Goal: Information Seeking & Learning: Check status

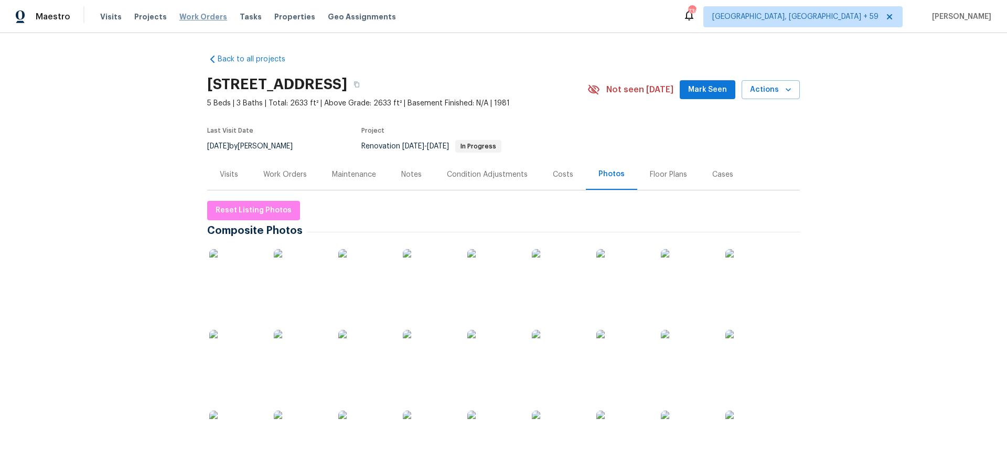
click at [188, 15] on span "Work Orders" at bounding box center [203, 17] width 48 height 10
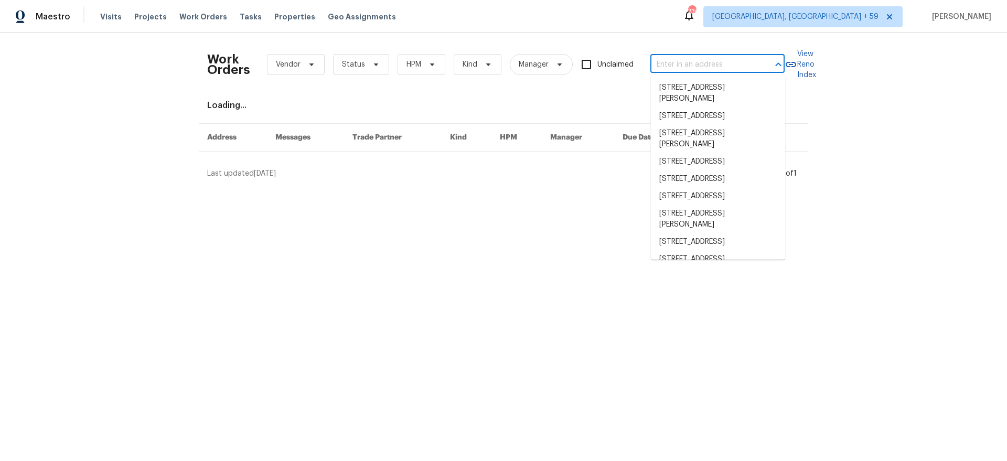
click at [711, 62] on input "text" at bounding box center [702, 65] width 105 height 16
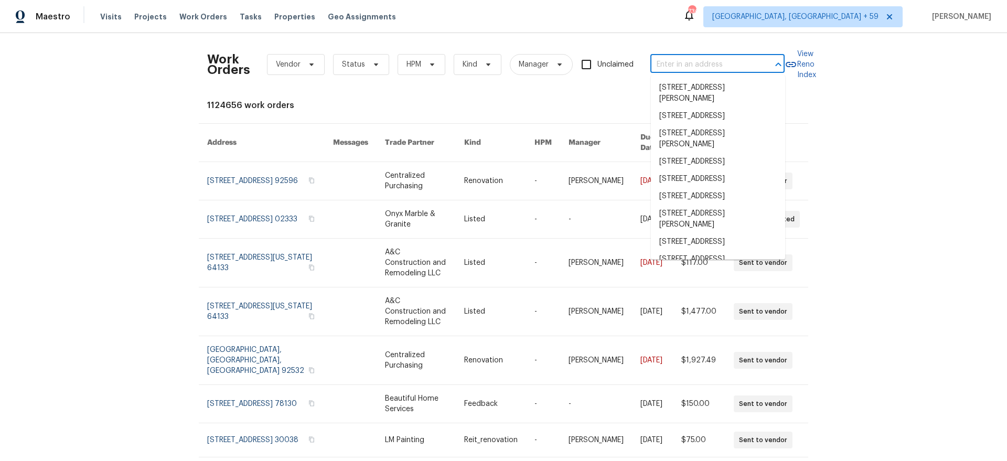
paste input "[STREET_ADDRESS][PERSON_NAME]"
type input "[STREET_ADDRESS][PERSON_NAME]"
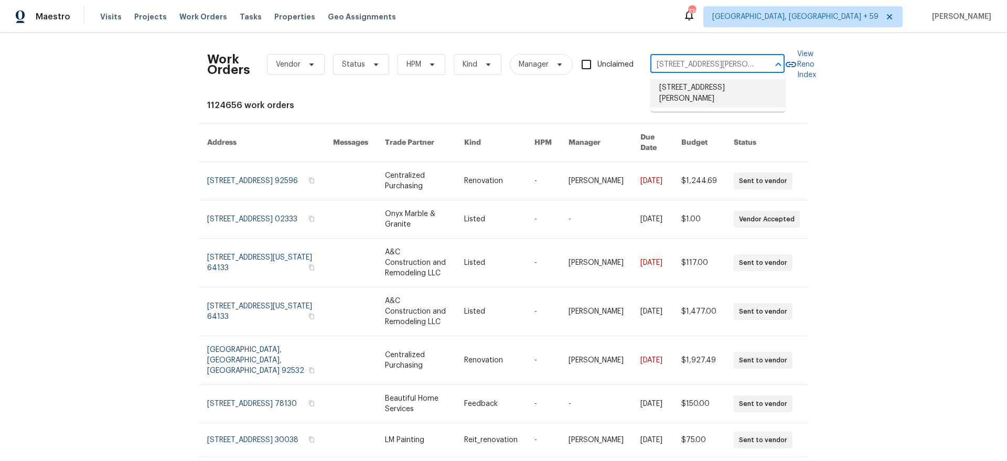
click at [711, 84] on li "[STREET_ADDRESS][PERSON_NAME]" at bounding box center [718, 93] width 134 height 28
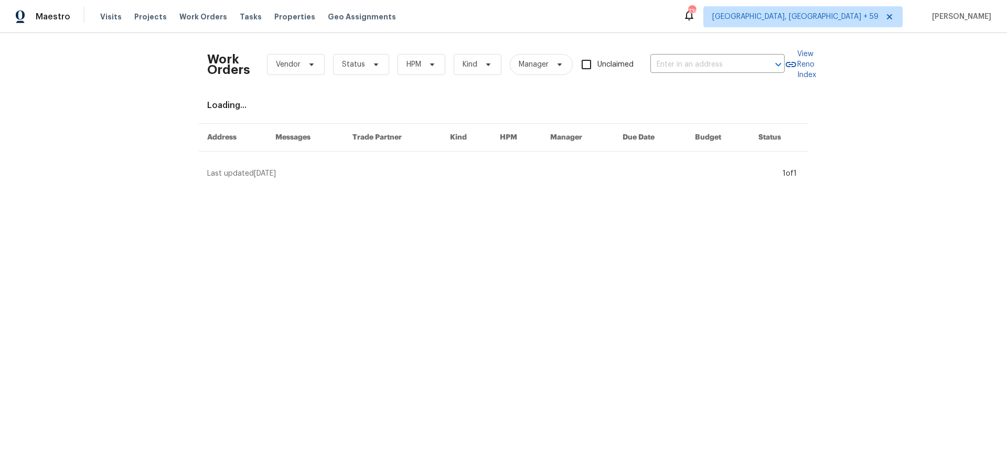
type input "[STREET_ADDRESS][PERSON_NAME]"
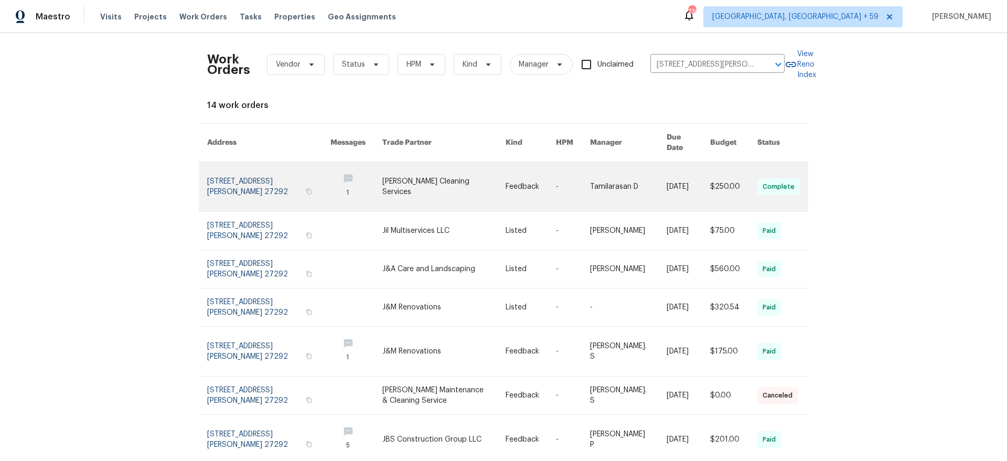
click at [245, 182] on link at bounding box center [268, 186] width 123 height 49
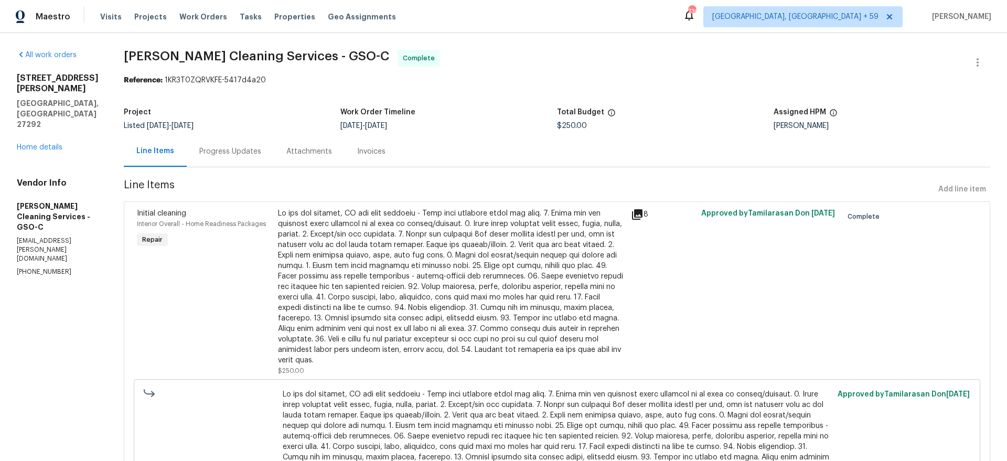
scroll to position [77, 0]
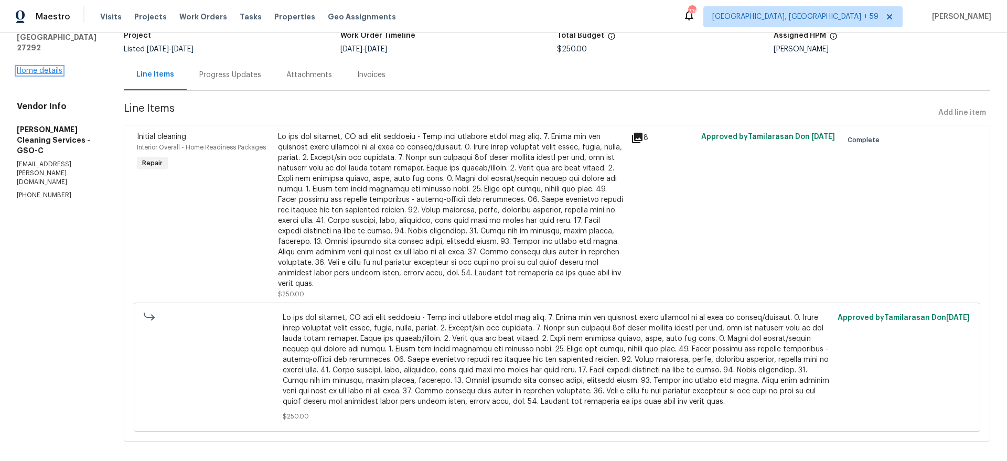
click at [45, 73] on link "Home details" at bounding box center [40, 70] width 46 height 7
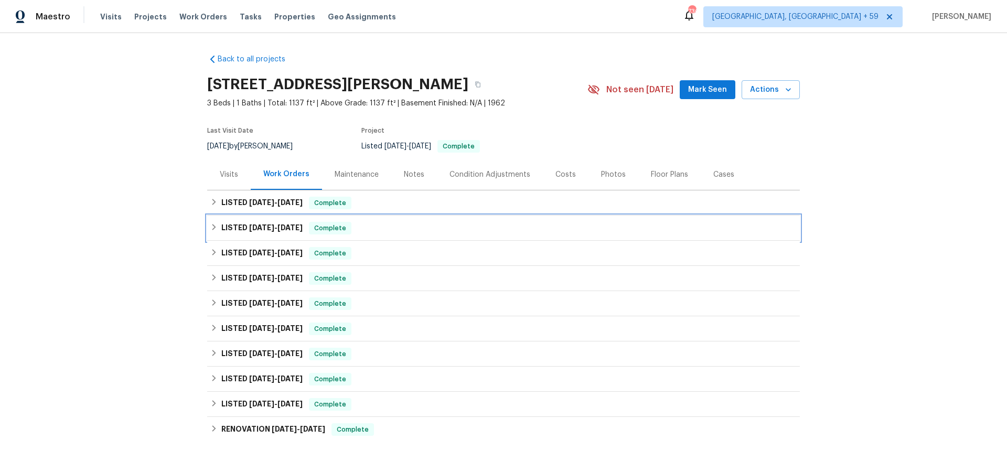
click at [256, 229] on span "[DATE]" at bounding box center [261, 227] width 25 height 7
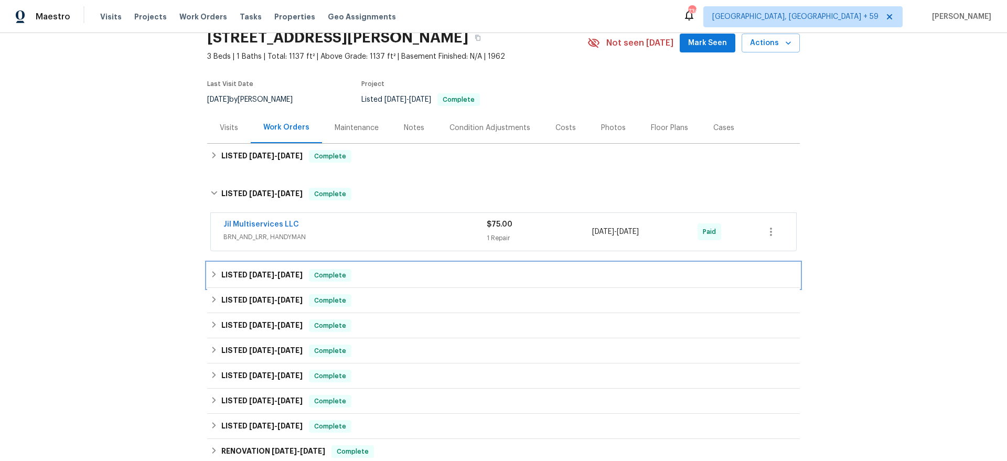
click at [253, 278] on span "[DATE]" at bounding box center [261, 274] width 25 height 7
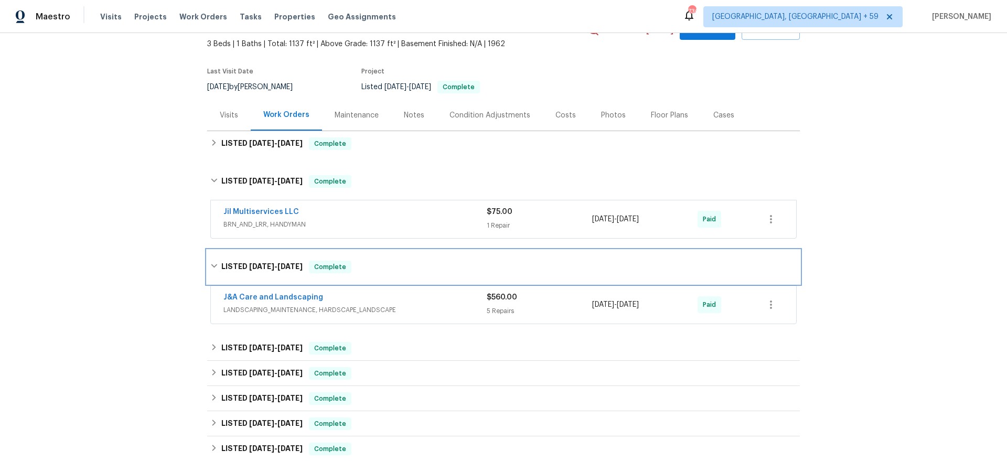
scroll to position [80, 0]
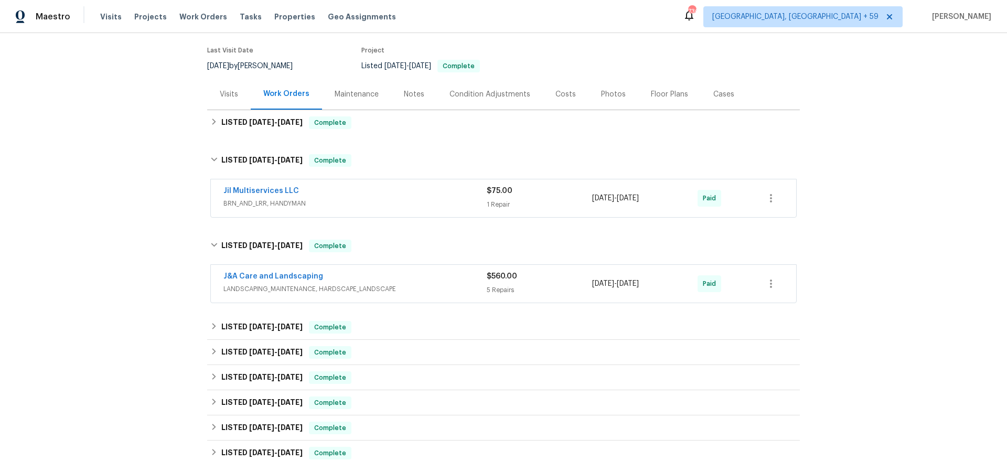
click at [431, 272] on div "J&A Care and Landscaping" at bounding box center [354, 277] width 263 height 13
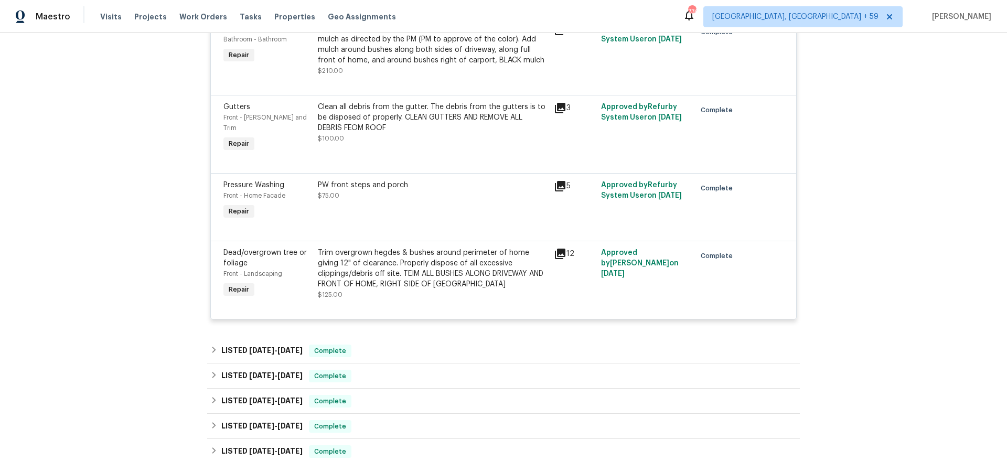
scroll to position [491, 0]
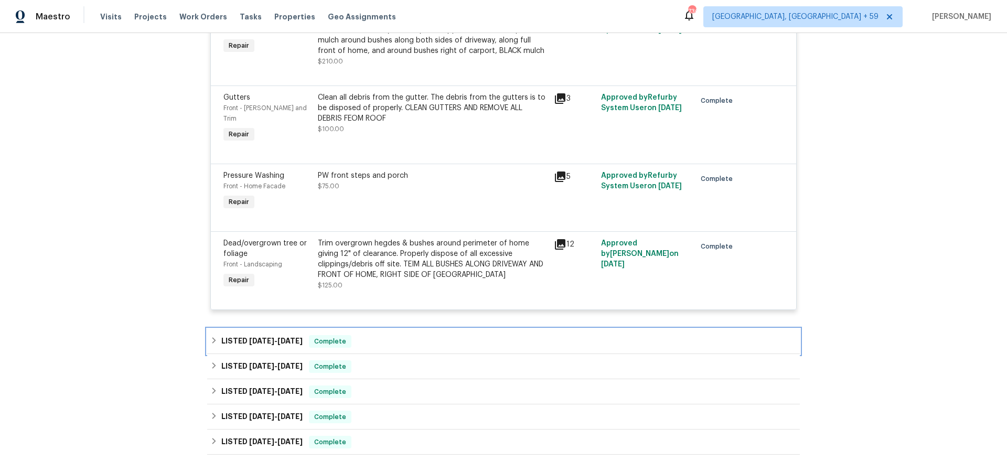
click at [389, 329] on div "LISTED [DATE] - [DATE] Complete" at bounding box center [503, 341] width 593 height 25
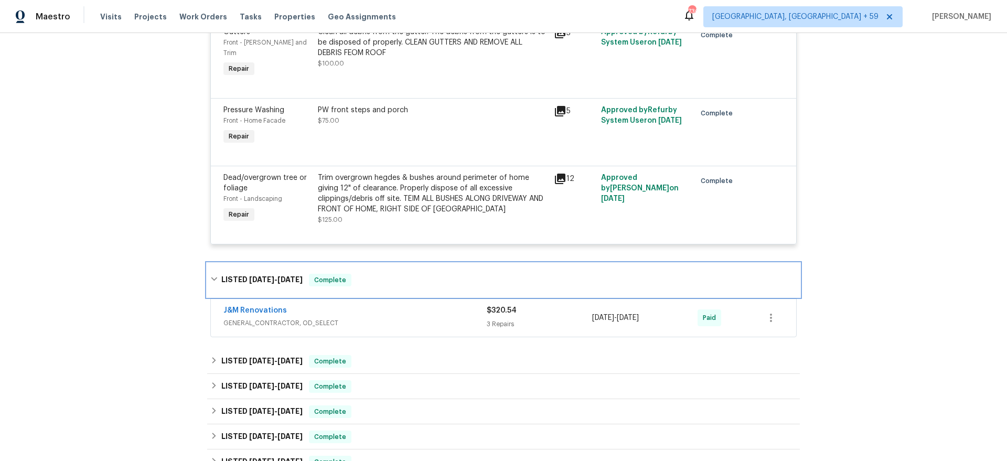
scroll to position [566, 0]
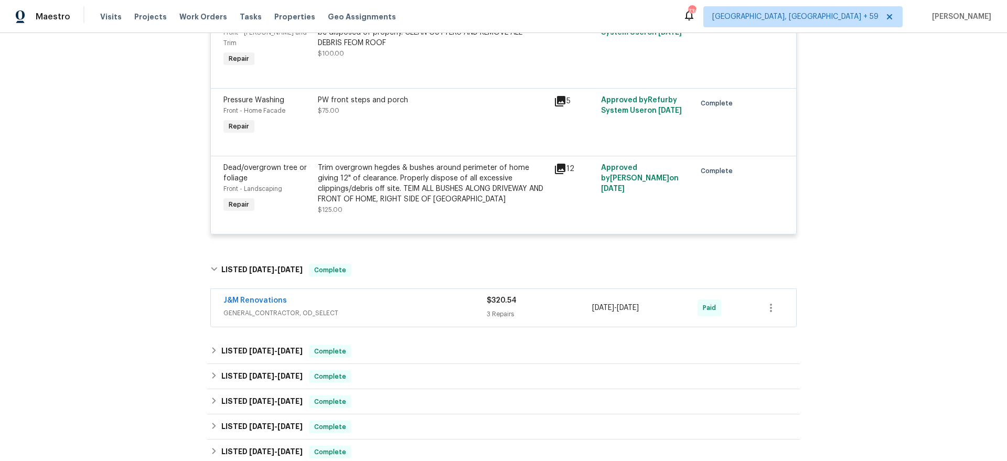
click at [402, 308] on span "GENERAL_CONTRACTOR, OD_SELECT" at bounding box center [354, 313] width 263 height 10
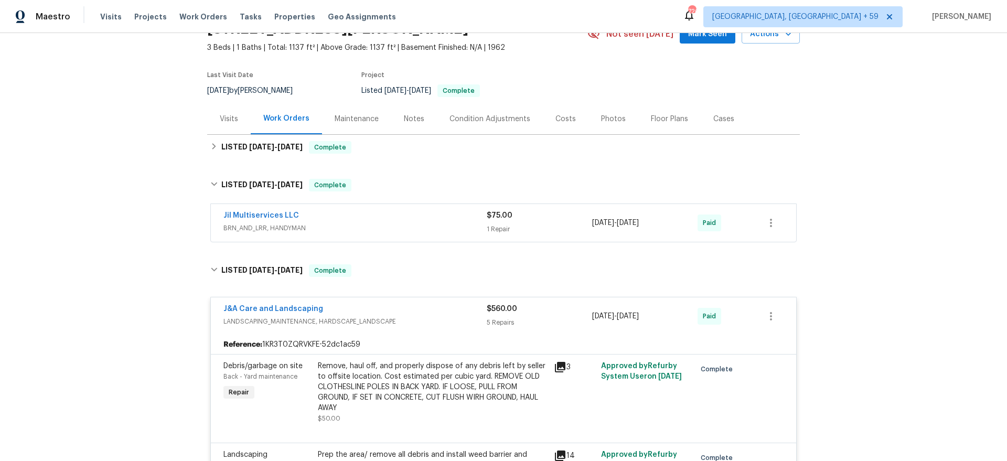
scroll to position [53, 0]
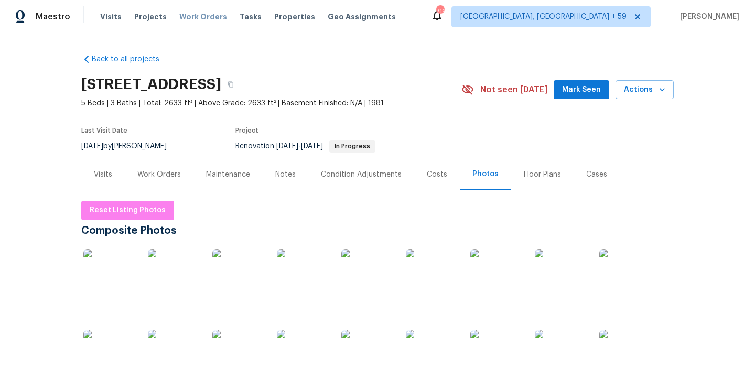
click at [207, 20] on span "Work Orders" at bounding box center [203, 17] width 48 height 10
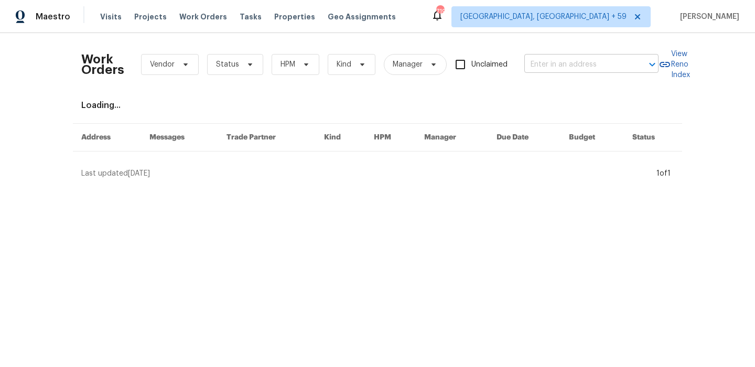
drag, startPoint x: 609, startPoint y: 68, endPoint x: 602, endPoint y: 65, distance: 7.5
click at [608, 68] on input "text" at bounding box center [576, 65] width 105 height 16
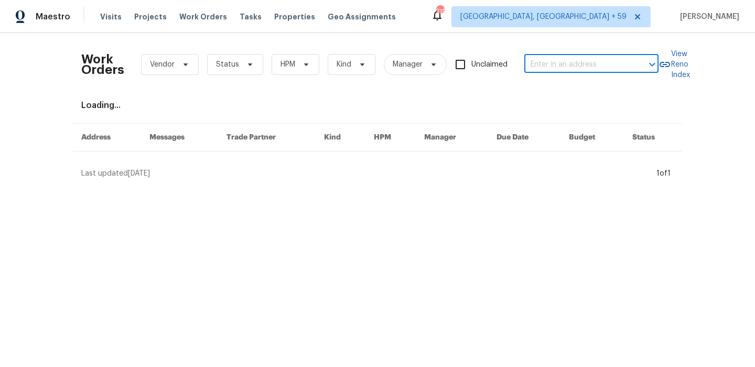
click at [602, 65] on input "text" at bounding box center [576, 65] width 105 height 16
paste input "104 Mossbark Ln"
type input "104 Mossbark Ln"
drag, startPoint x: 598, startPoint y: 100, endPoint x: 592, endPoint y: 109, distance: 10.2
click at [598, 96] on li "104 Mossbark Ln, Chapel Hill, NC 27514" at bounding box center [592, 87] width 134 height 17
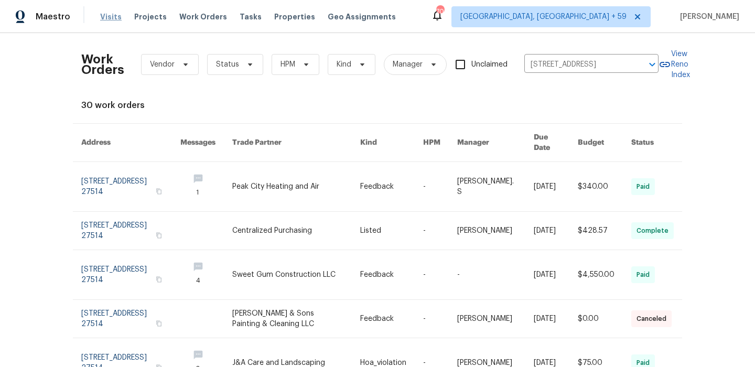
click at [106, 14] on span "Visits" at bounding box center [110, 17] width 21 height 10
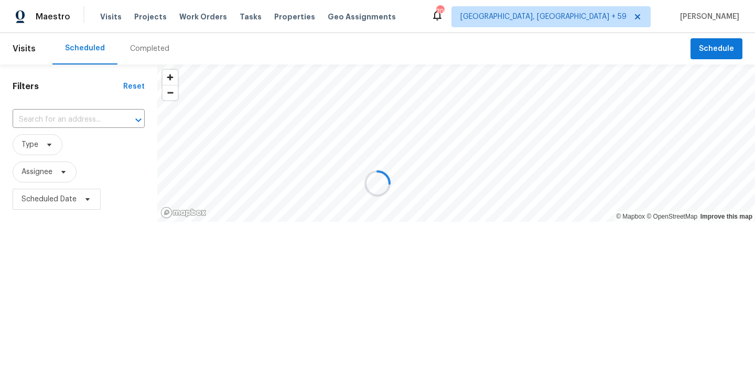
drag, startPoint x: 149, startPoint y: 43, endPoint x: 143, endPoint y: 50, distance: 8.9
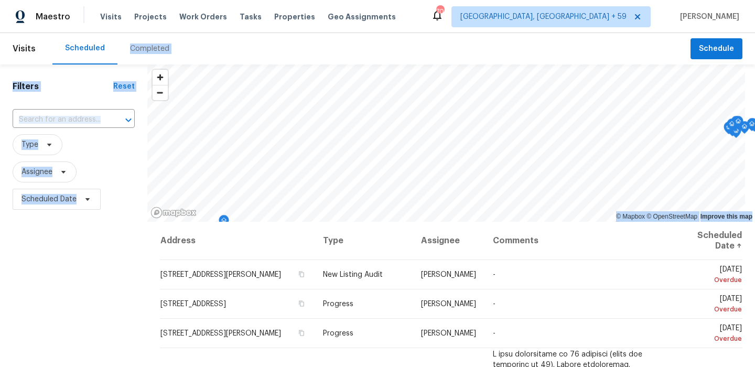
click at [144, 50] on div "Completed" at bounding box center [149, 49] width 39 height 10
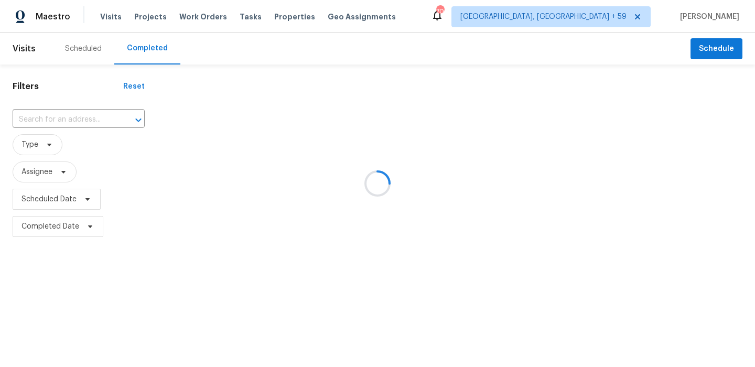
click at [96, 117] on div at bounding box center [377, 183] width 755 height 367
click at [69, 121] on div at bounding box center [377, 183] width 755 height 367
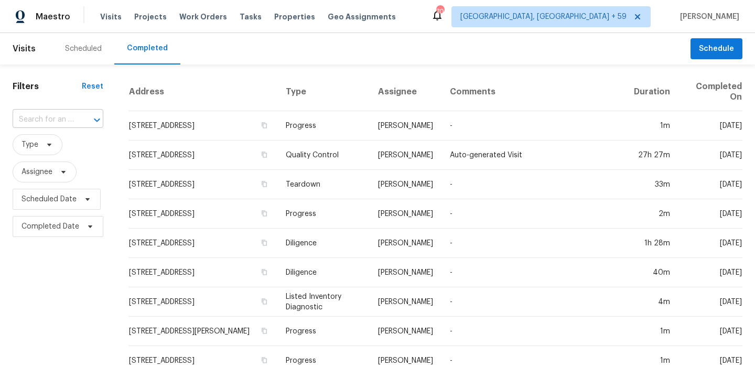
click at [71, 119] on input "text" at bounding box center [43, 120] width 61 height 16
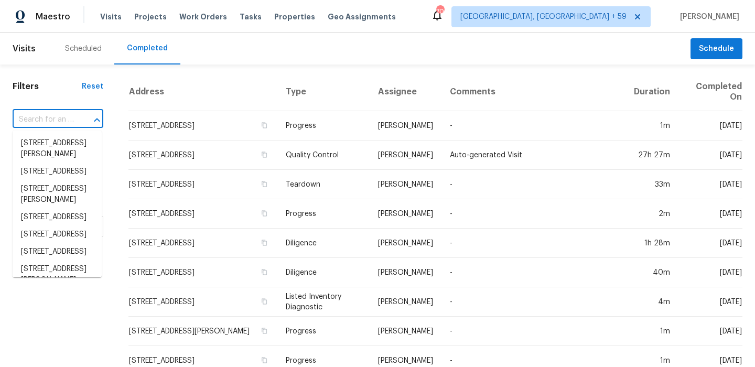
paste input "4601 Pemberton Dr"
type input "4601 Pemberton Dr"
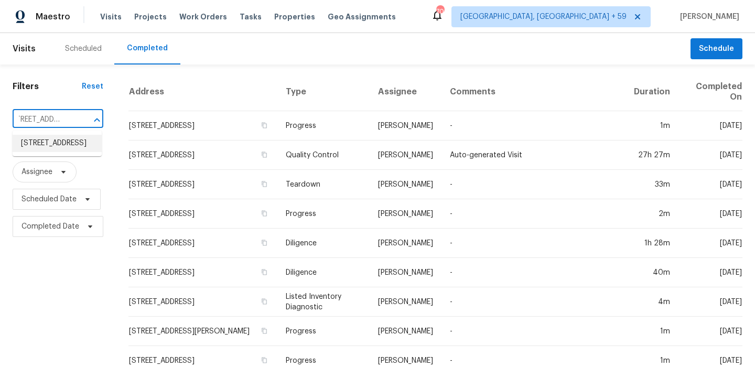
click at [56, 139] on li "4601 Pemberton Dr, Raleigh, NC 27609" at bounding box center [57, 143] width 89 height 17
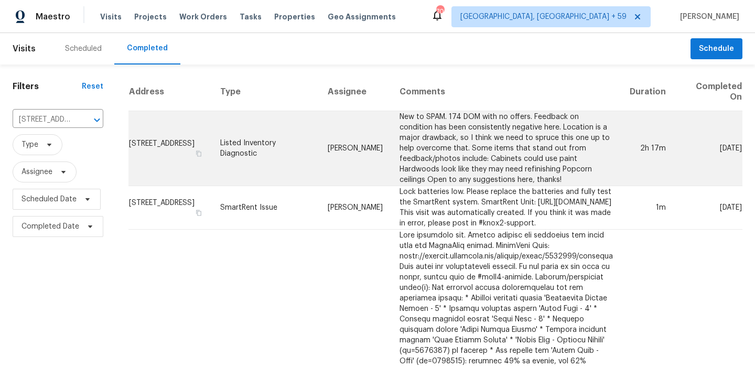
click at [444, 121] on td "New to SPAM. 174 DOM with no offers. Feedback on condition has been consistentl…" at bounding box center [506, 148] width 230 height 75
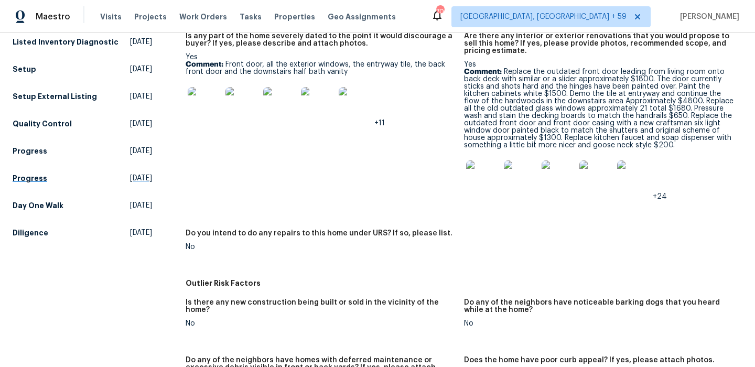
scroll to position [354, 0]
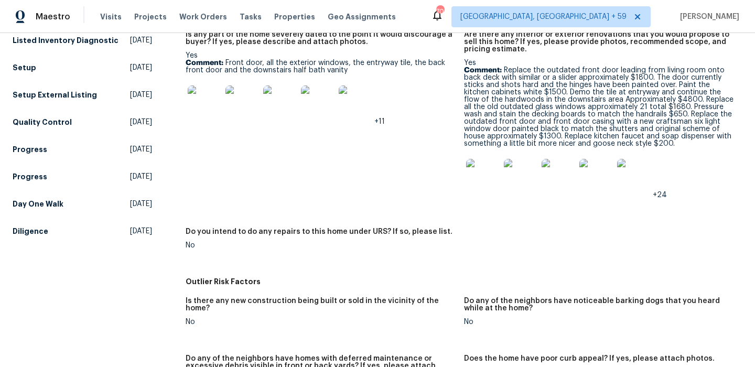
click at [487, 177] on img at bounding box center [483, 176] width 34 height 34
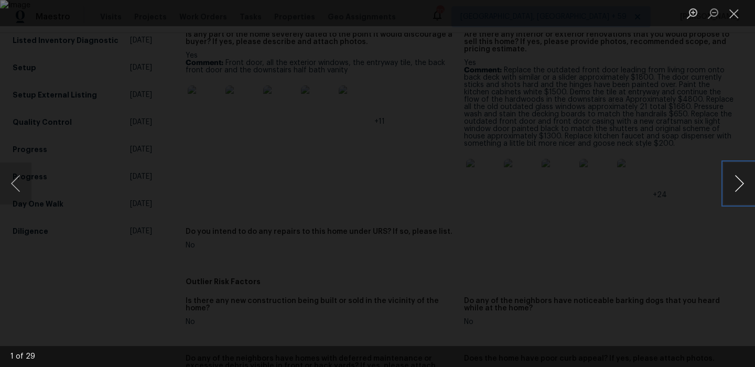
click at [739, 181] on button "Next image" at bounding box center [739, 184] width 31 height 42
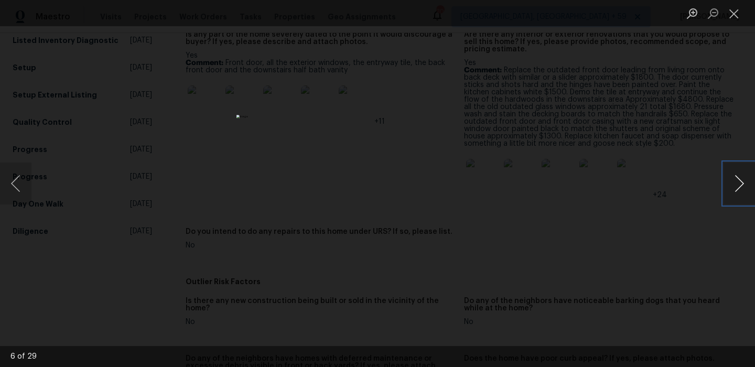
click at [739, 181] on button "Next image" at bounding box center [739, 184] width 31 height 42
click at [668, 252] on div "Lightbox" at bounding box center [377, 183] width 755 height 367
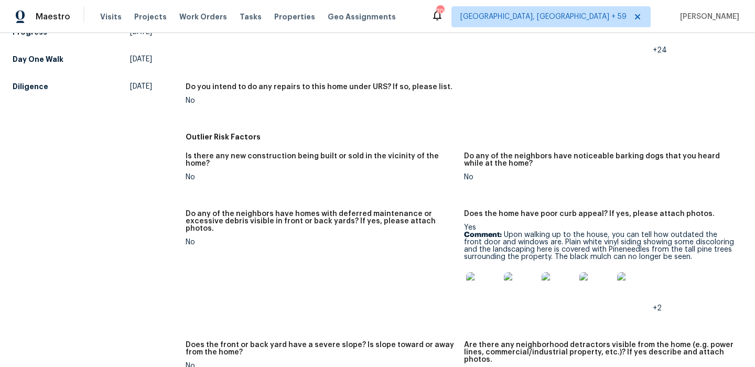
scroll to position [500, 0]
click at [560, 291] on img at bounding box center [559, 289] width 34 height 34
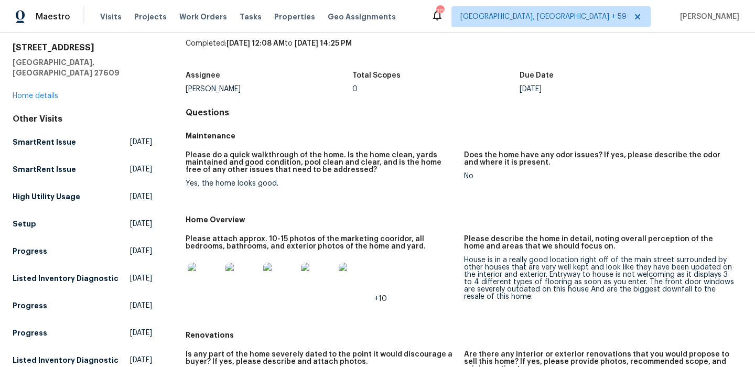
scroll to position [0, 0]
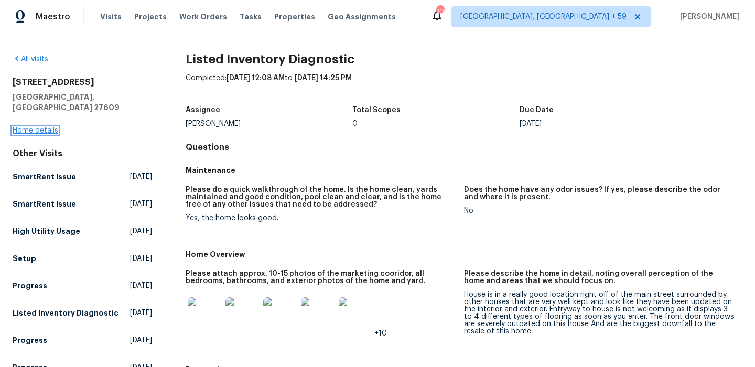
click at [33, 127] on link "Home details" at bounding box center [36, 130] width 46 height 7
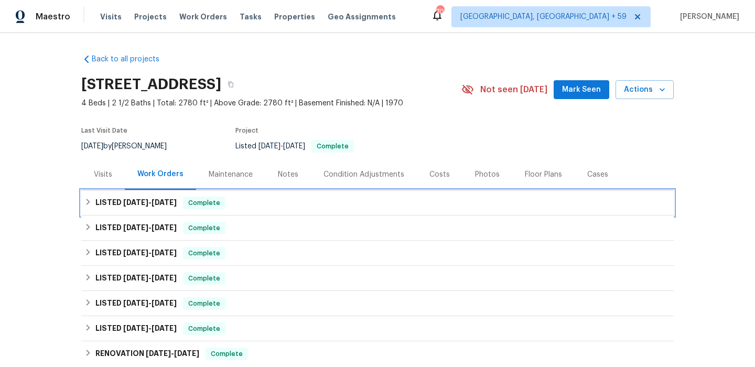
click at [100, 201] on h6 "LISTED 8/4/25 - 8/5/25" at bounding box center [135, 203] width 81 height 13
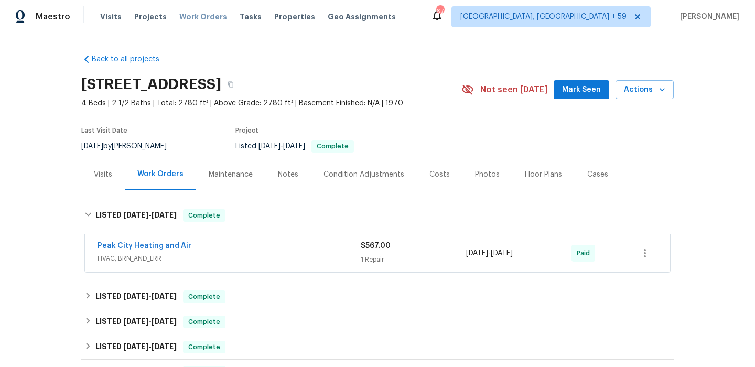
click at [206, 15] on span "Work Orders" at bounding box center [203, 17] width 48 height 10
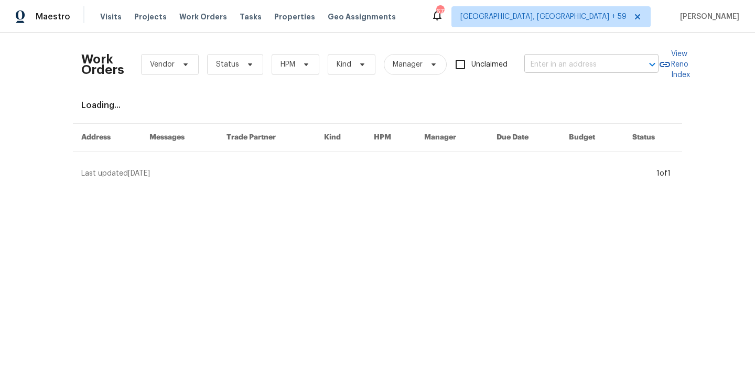
click at [586, 69] on input "text" at bounding box center [576, 65] width 105 height 16
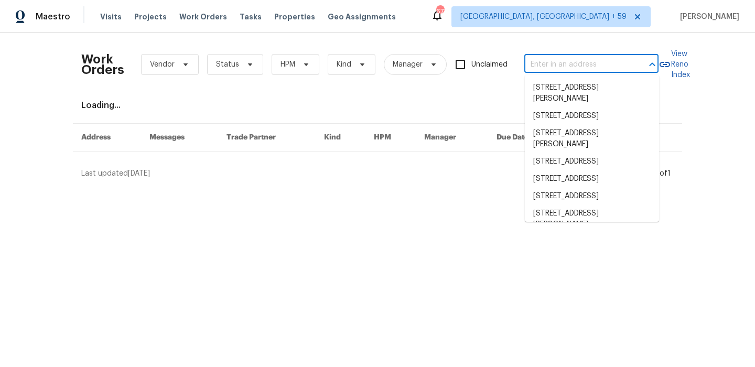
paste input "6204 River Birch Dr"
type input "6204 River Birch Dr"
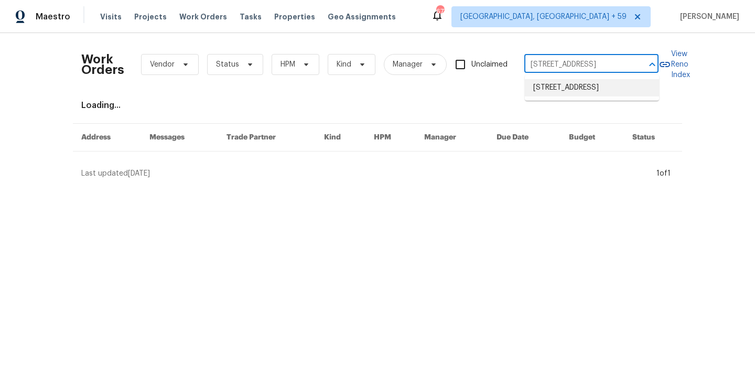
click at [575, 90] on li "6204 River Birch Dr, Gastonia, NC 28056" at bounding box center [592, 87] width 134 height 17
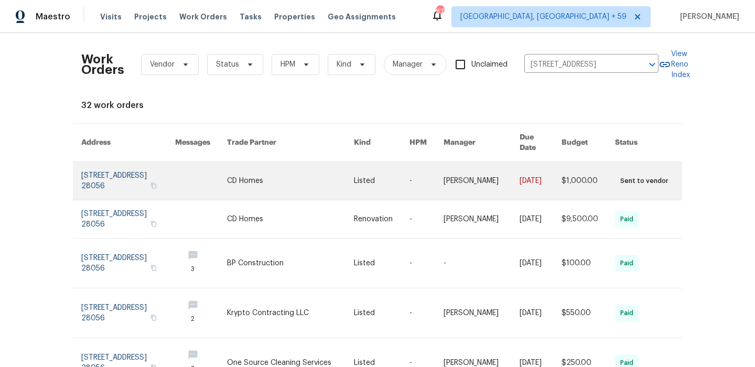
click at [187, 174] on link at bounding box center [201, 181] width 52 height 38
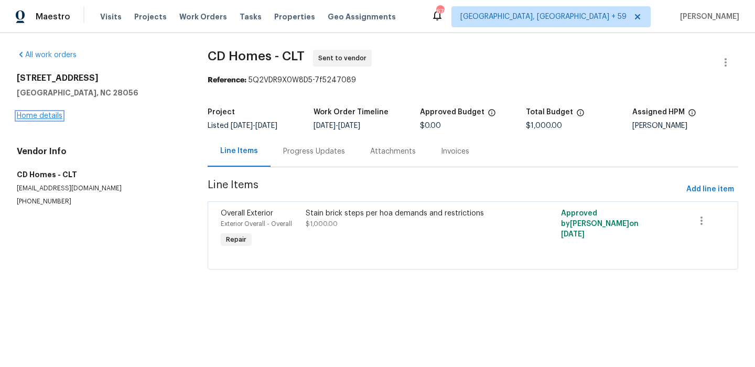
click at [40, 115] on link "Home details" at bounding box center [40, 115] width 46 height 7
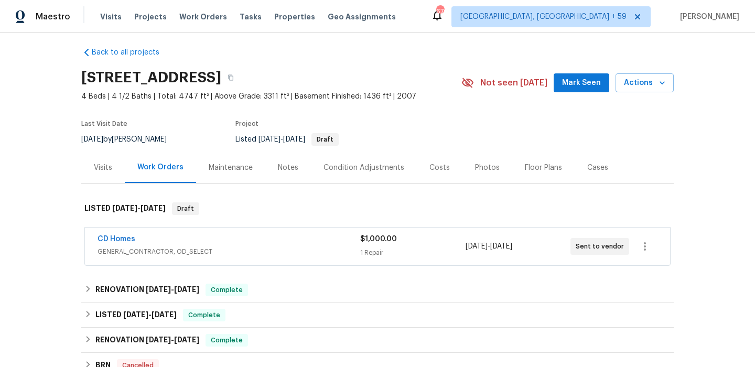
scroll to position [17, 0]
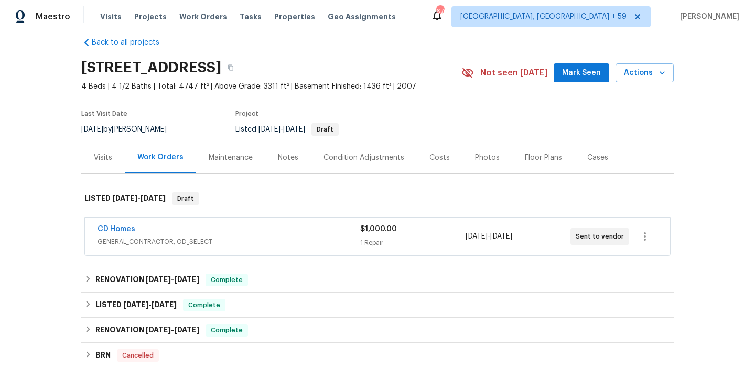
click at [297, 225] on div "CD Homes" at bounding box center [229, 230] width 263 height 13
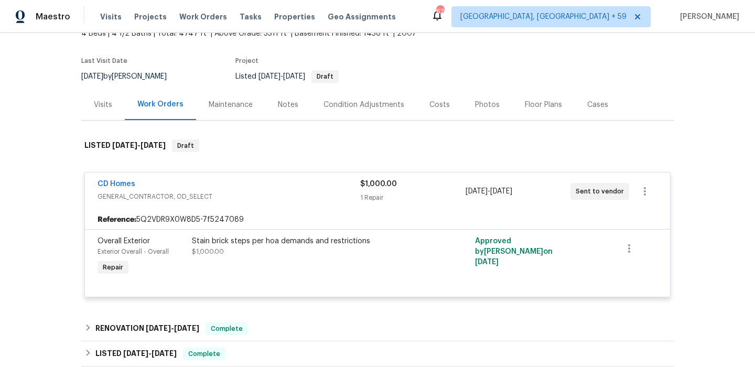
scroll to position [53, 0]
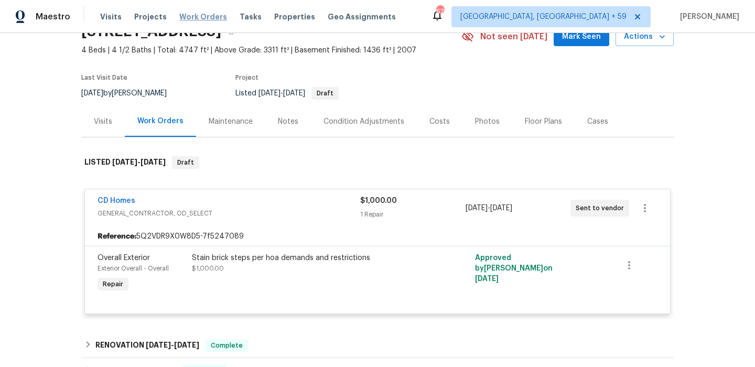
click at [189, 15] on span "Work Orders" at bounding box center [203, 17] width 48 height 10
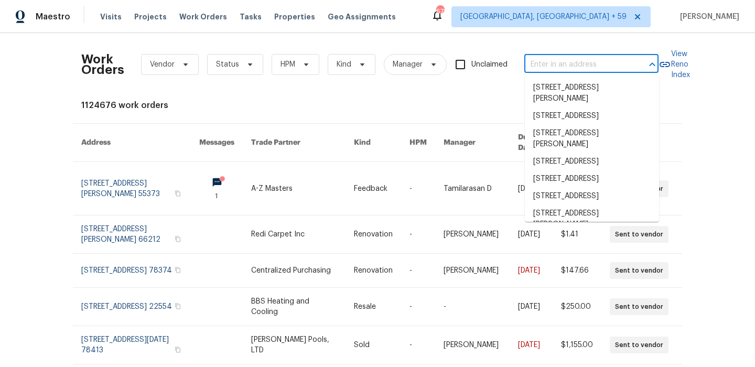
click at [604, 64] on input "text" at bounding box center [576, 65] width 105 height 16
paste input "10610 SW Westlawn"
type input "10610 SW Westlawn"
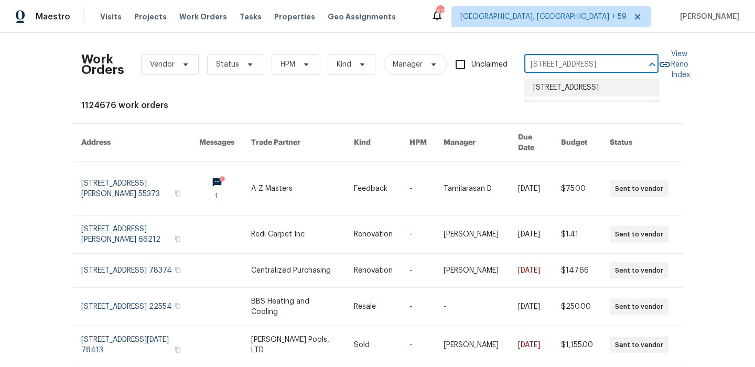
click at [584, 85] on li "10610 SW Westlawn Blvd, Port Saint Lucie, FL 34987" at bounding box center [592, 87] width 134 height 17
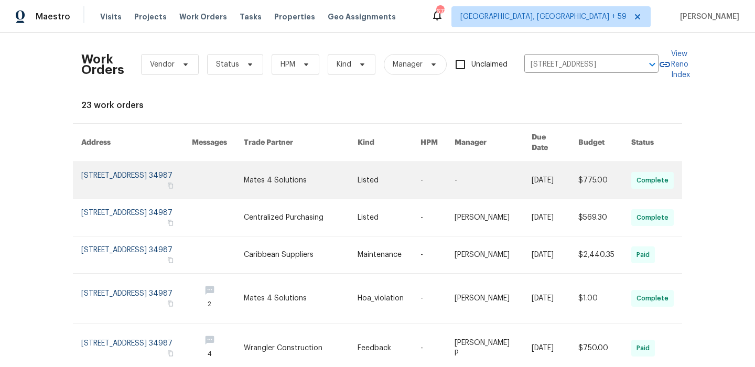
click at [140, 170] on link at bounding box center [136, 180] width 111 height 37
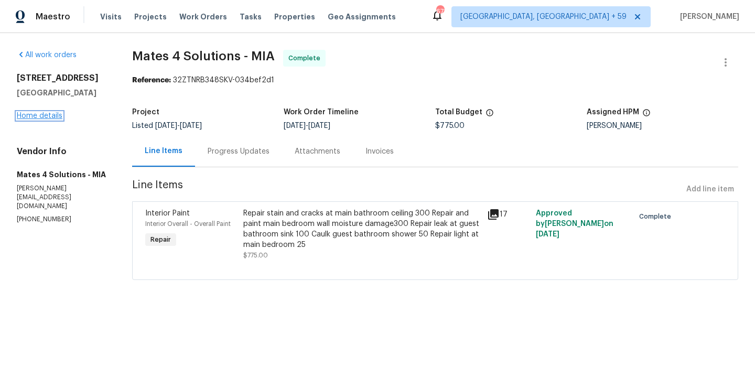
click at [50, 120] on link "Home details" at bounding box center [40, 115] width 46 height 7
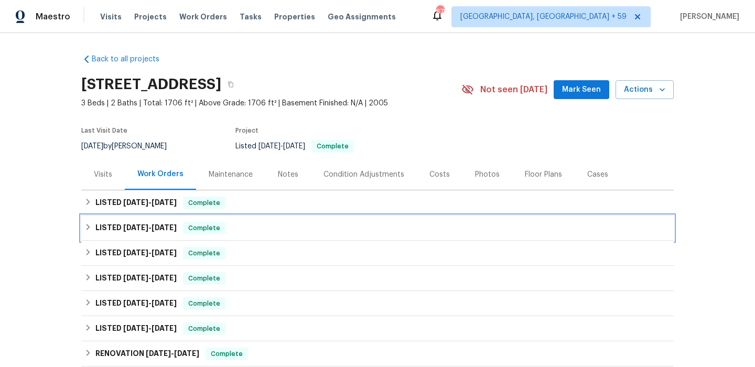
click at [139, 224] on span "9/7/25" at bounding box center [135, 227] width 25 height 7
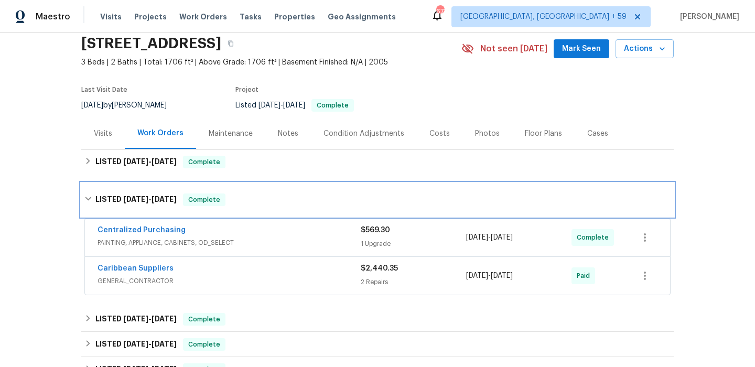
scroll to position [68, 0]
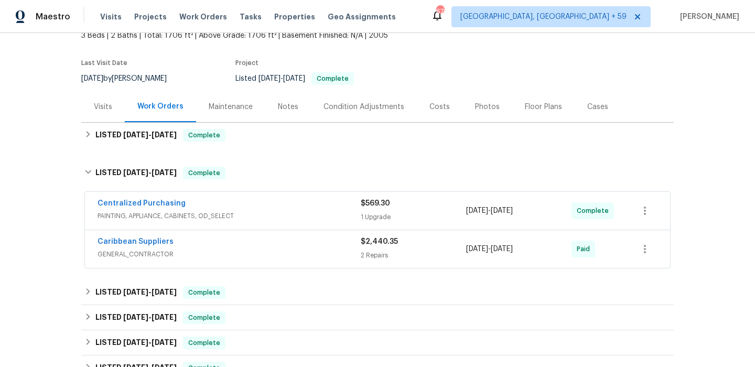
click at [289, 245] on div "Caribbean Suppliers" at bounding box center [229, 242] width 263 height 13
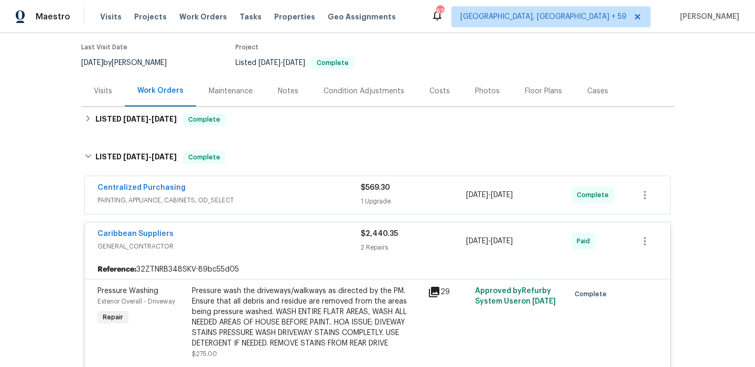
scroll to position [84, 0]
click at [292, 196] on span "PAINTING, APPLIANCE, CABINETS, OD_SELECT" at bounding box center [229, 199] width 263 height 10
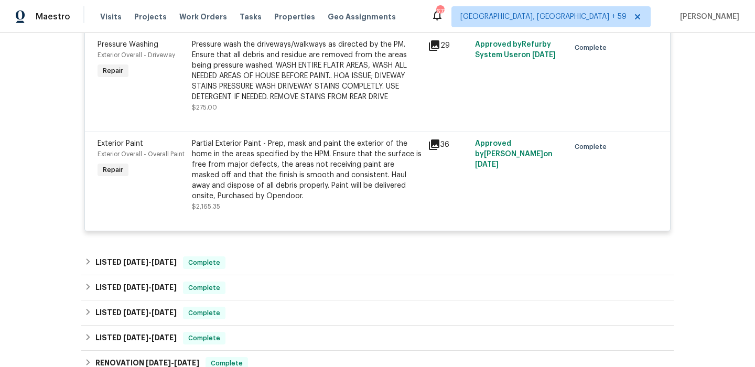
scroll to position [513, 0]
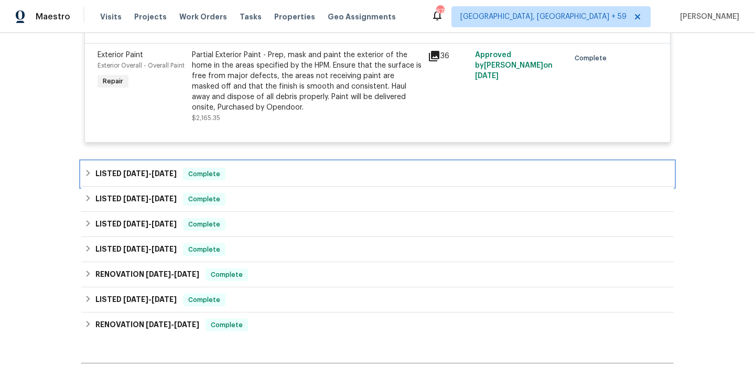
click at [239, 168] on div "LISTED 8/21/25 - 8/25/25 Complete" at bounding box center [377, 174] width 586 height 13
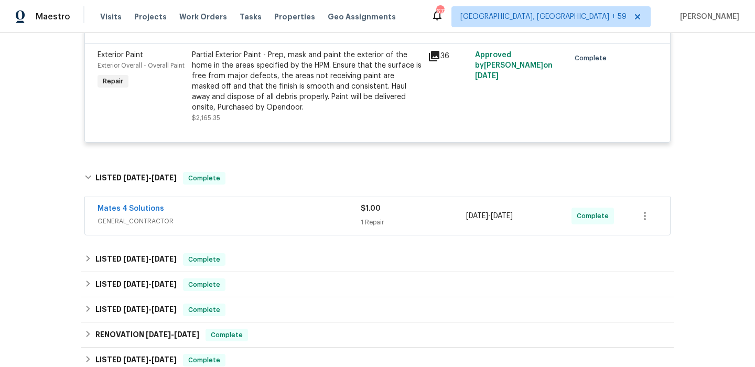
click at [286, 217] on span "GENERAL_CONTRACTOR" at bounding box center [229, 221] width 263 height 10
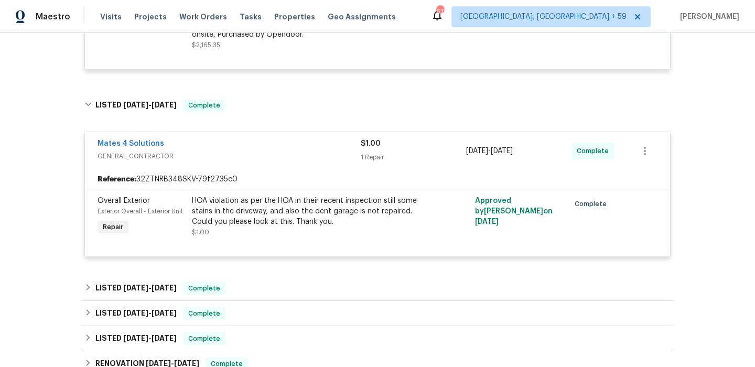
scroll to position [634, 0]
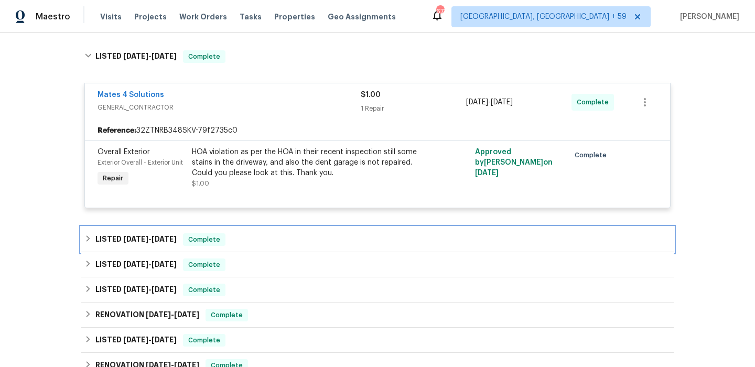
click at [277, 236] on div "LISTED 8/4/25 - 8/15/25 Complete" at bounding box center [377, 239] width 586 height 13
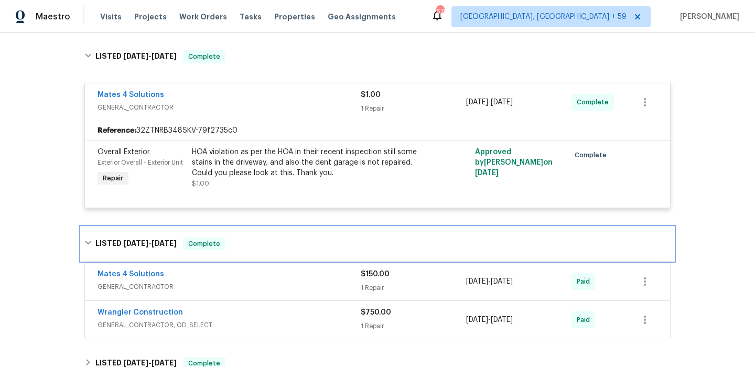
scroll to position [707, 0]
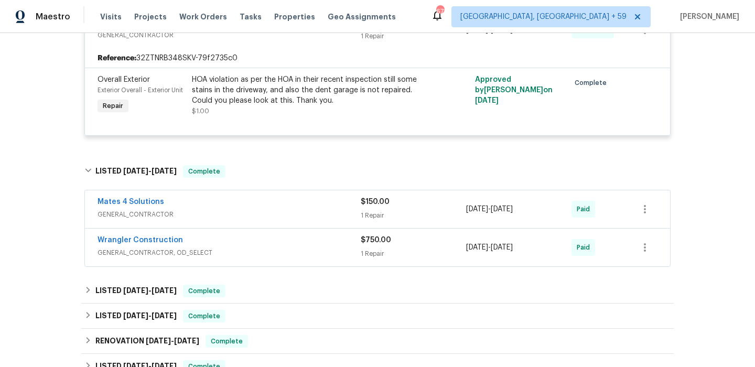
click at [272, 238] on div "Wrangler Construction" at bounding box center [229, 241] width 263 height 13
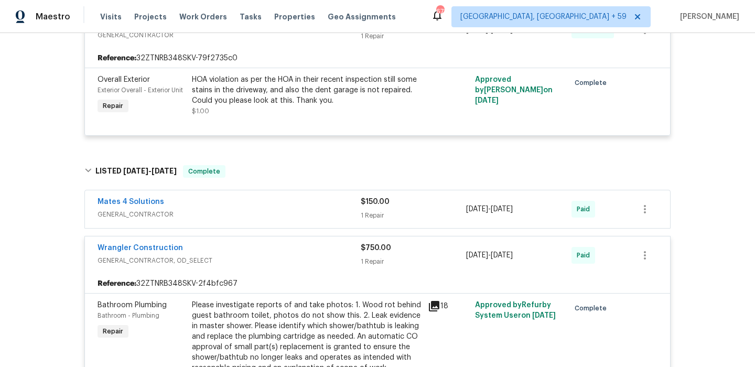
click at [286, 211] on span "GENERAL_CONTRACTOR" at bounding box center [229, 214] width 263 height 10
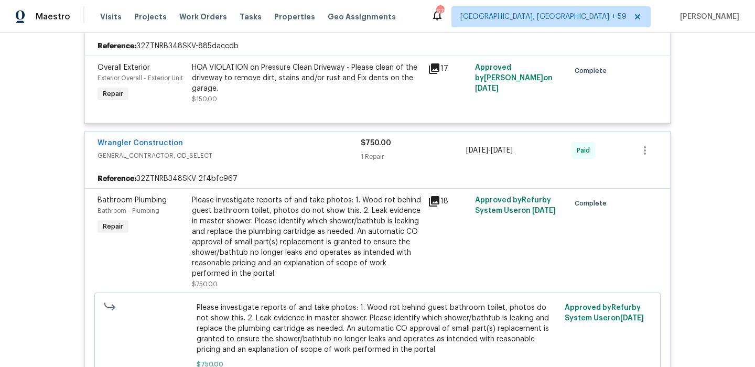
scroll to position [907, 0]
